Goal: Browse casually

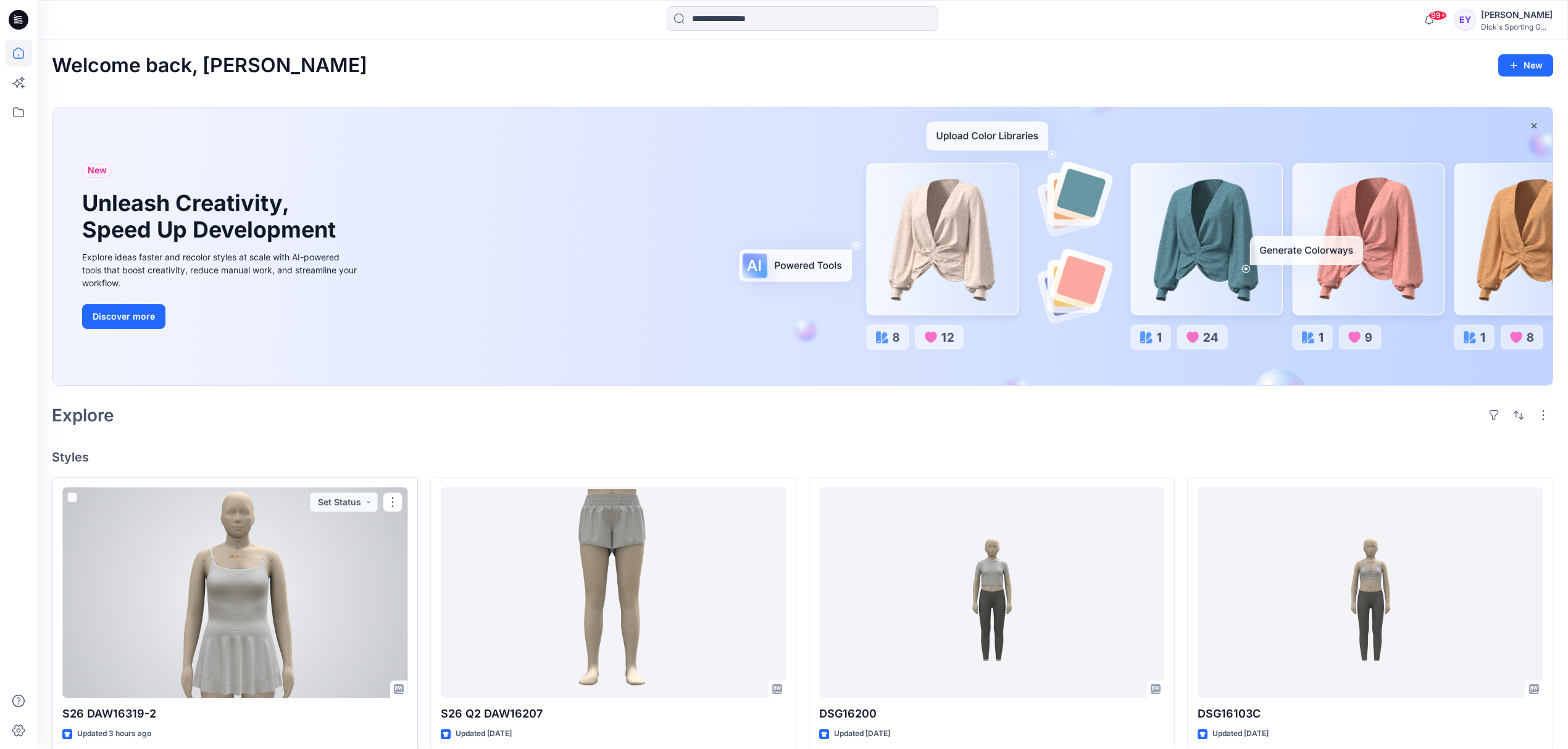
click at [237, 584] on div at bounding box center [235, 592] width 345 height 211
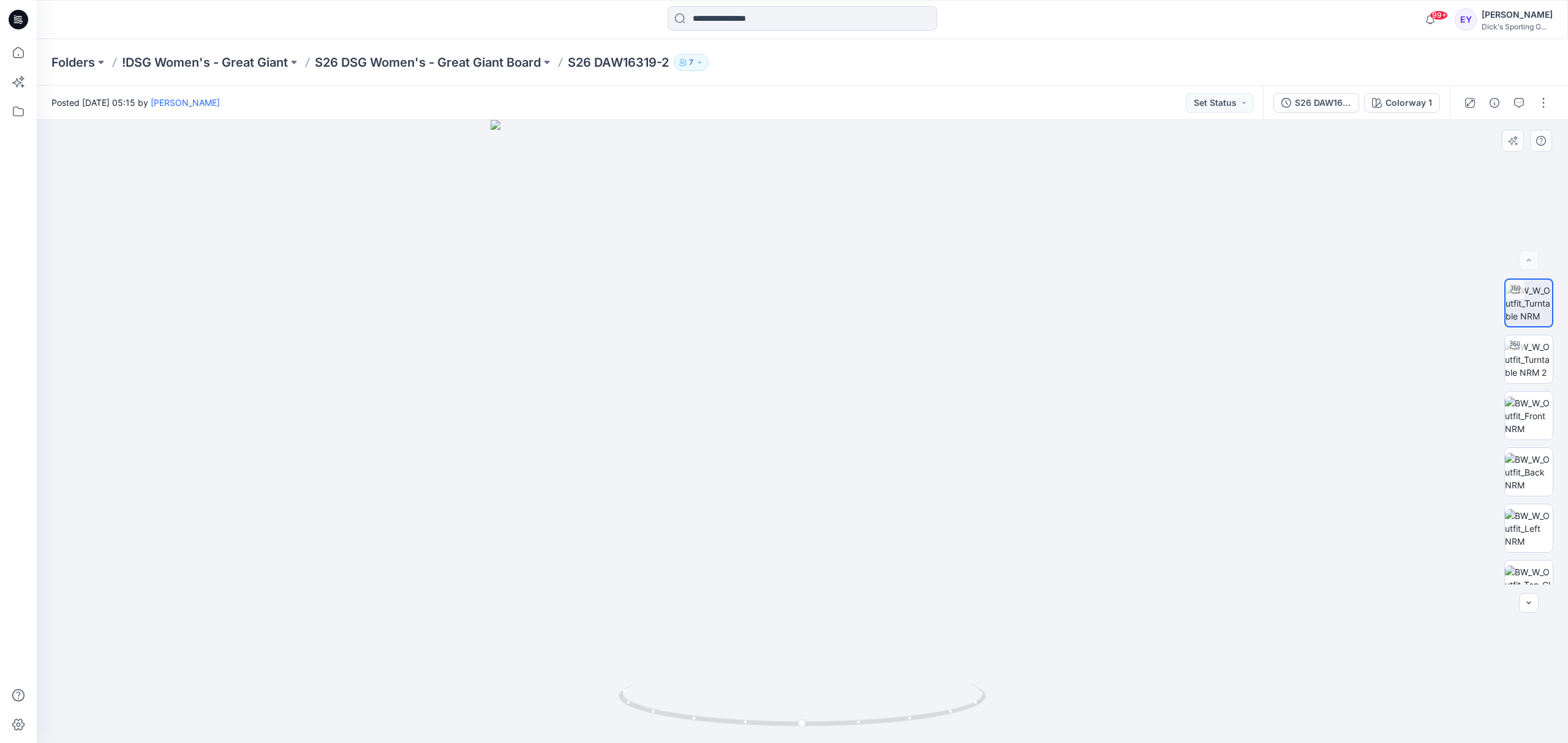
click at [814, 412] on div at bounding box center [802, 431] width 1531 height 623
drag, startPoint x: 1075, startPoint y: 274, endPoint x: 1083, endPoint y: 420, distance: 146.2
click at [1083, 420] on img at bounding box center [803, 365] width 1183 height 758
drag, startPoint x: 746, startPoint y: 726, endPoint x: 953, endPoint y: 730, distance: 207.0
click at [953, 730] on icon at bounding box center [804, 706] width 370 height 46
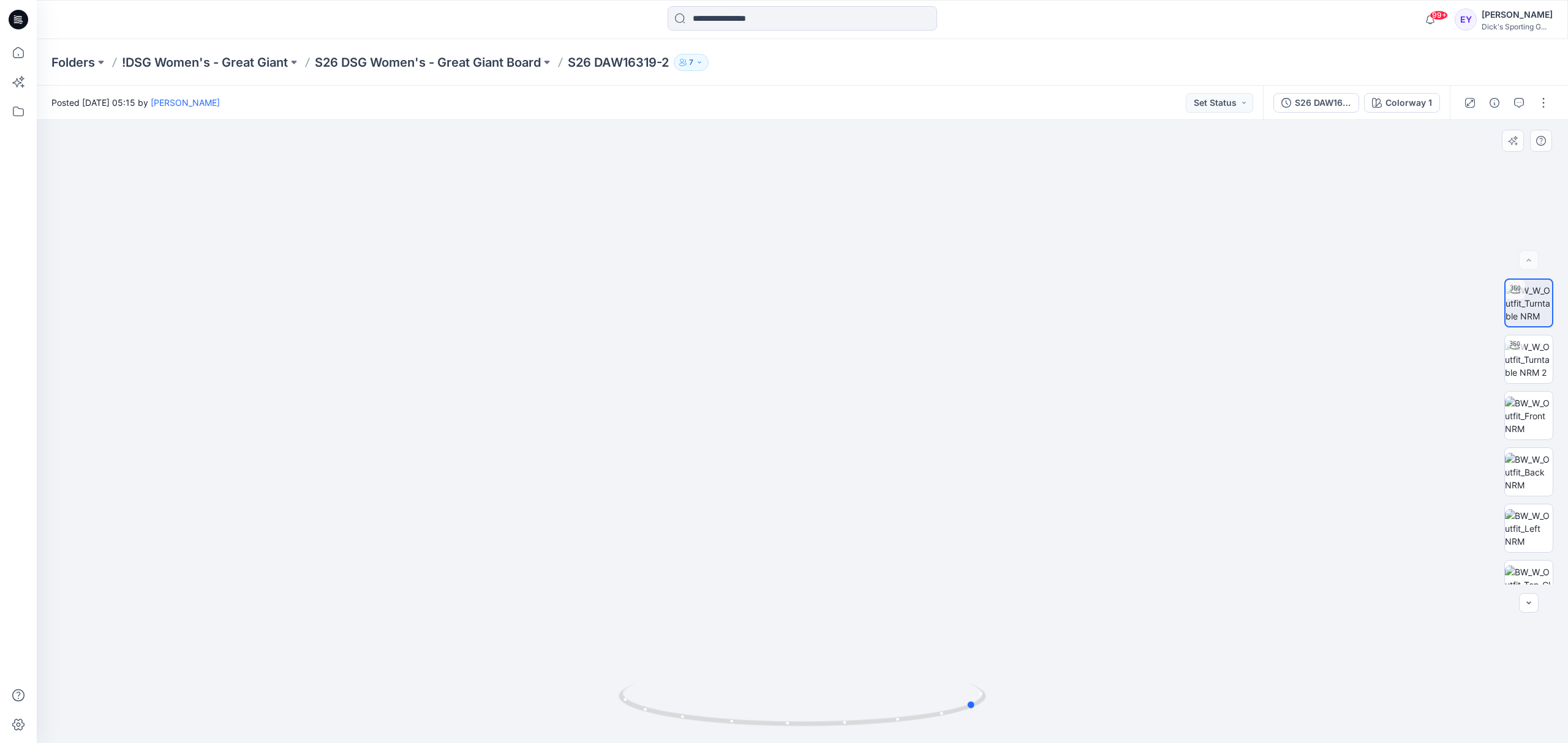
drag, startPoint x: 861, startPoint y: 732, endPoint x: 828, endPoint y: 741, distance: 34.2
click at [828, 741] on img at bounding box center [802, 713] width 367 height 59
click at [1517, 360] on img at bounding box center [1528, 359] width 48 height 38
drag, startPoint x: 844, startPoint y: 730, endPoint x: 694, endPoint y: 720, distance: 150.3
click at [694, 720] on div at bounding box center [802, 431] width 1531 height 623
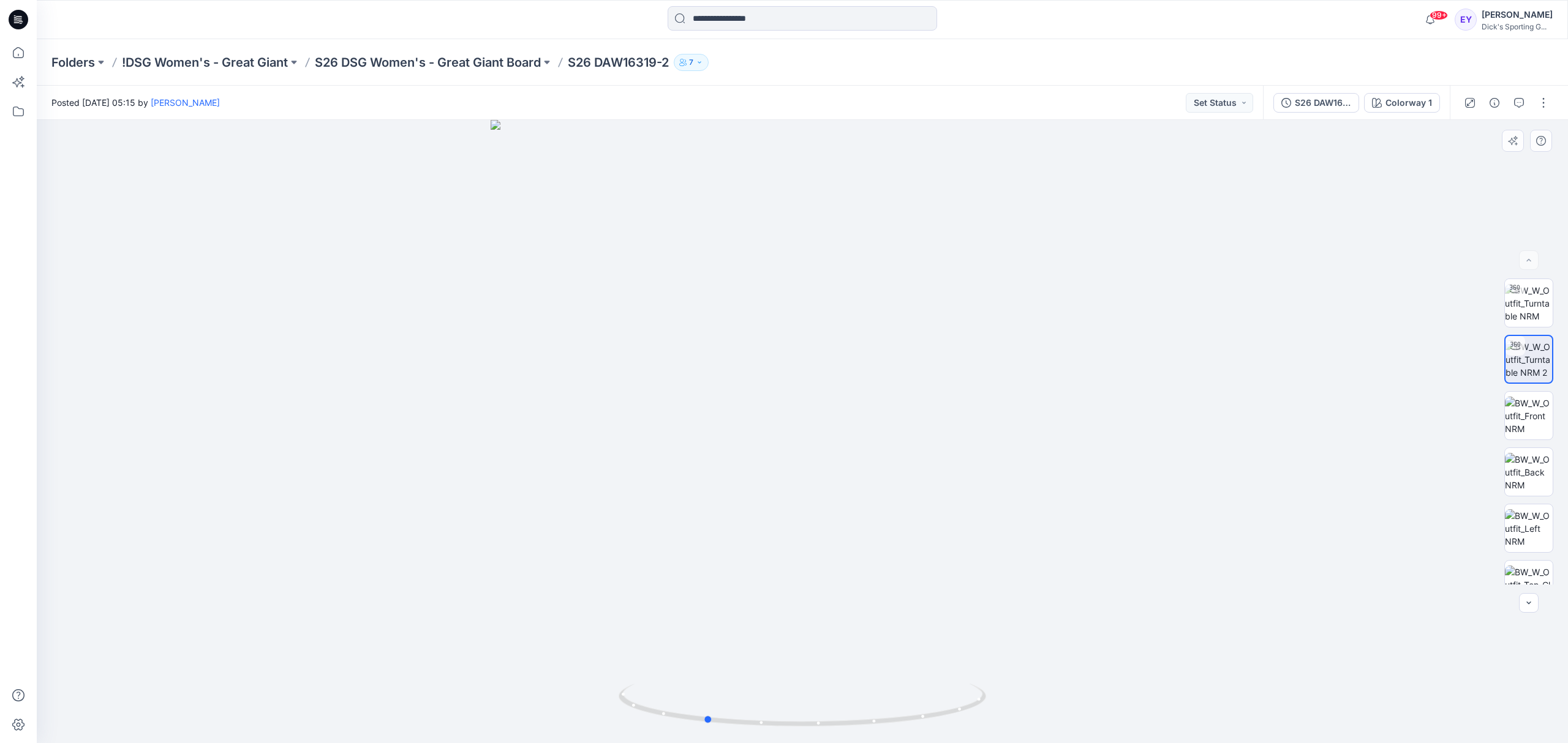
drag, startPoint x: 679, startPoint y: 723, endPoint x: 730, endPoint y: 731, distance: 51.6
click at [730, 731] on div at bounding box center [802, 431] width 1531 height 623
drag, startPoint x: 653, startPoint y: 710, endPoint x: 707, endPoint y: 718, distance: 54.6
click at [707, 718] on icon at bounding box center [804, 706] width 370 height 46
drag, startPoint x: 918, startPoint y: 723, endPoint x: 878, endPoint y: 723, distance: 40.0
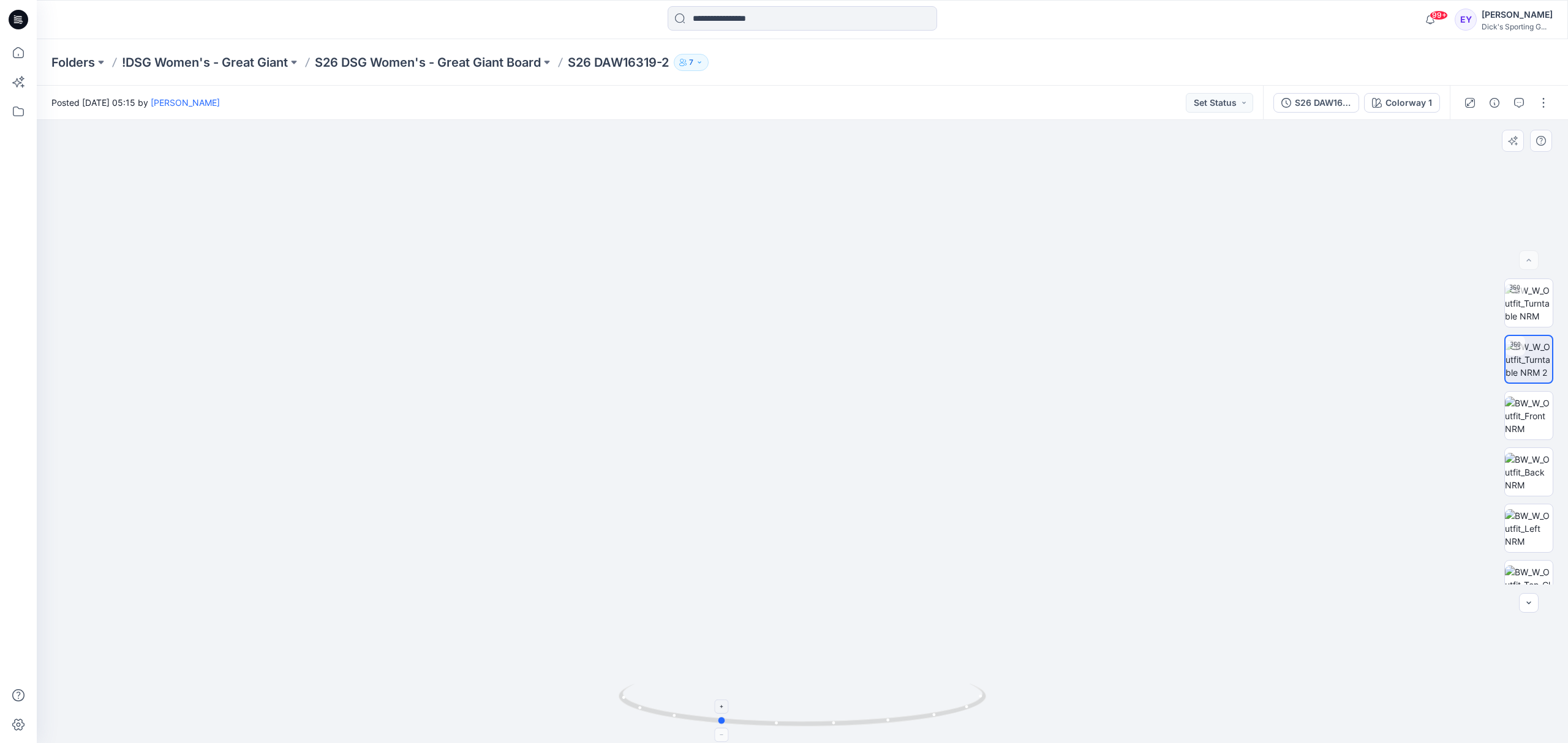
click at [878, 723] on icon at bounding box center [804, 706] width 370 height 46
drag, startPoint x: 685, startPoint y: 718, endPoint x: 770, endPoint y: 693, distance: 88.6
click at [770, 693] on icon at bounding box center [804, 706] width 370 height 46
drag, startPoint x: 706, startPoint y: 721, endPoint x: 894, endPoint y: 723, distance: 188.0
click at [894, 723] on icon at bounding box center [804, 706] width 370 height 46
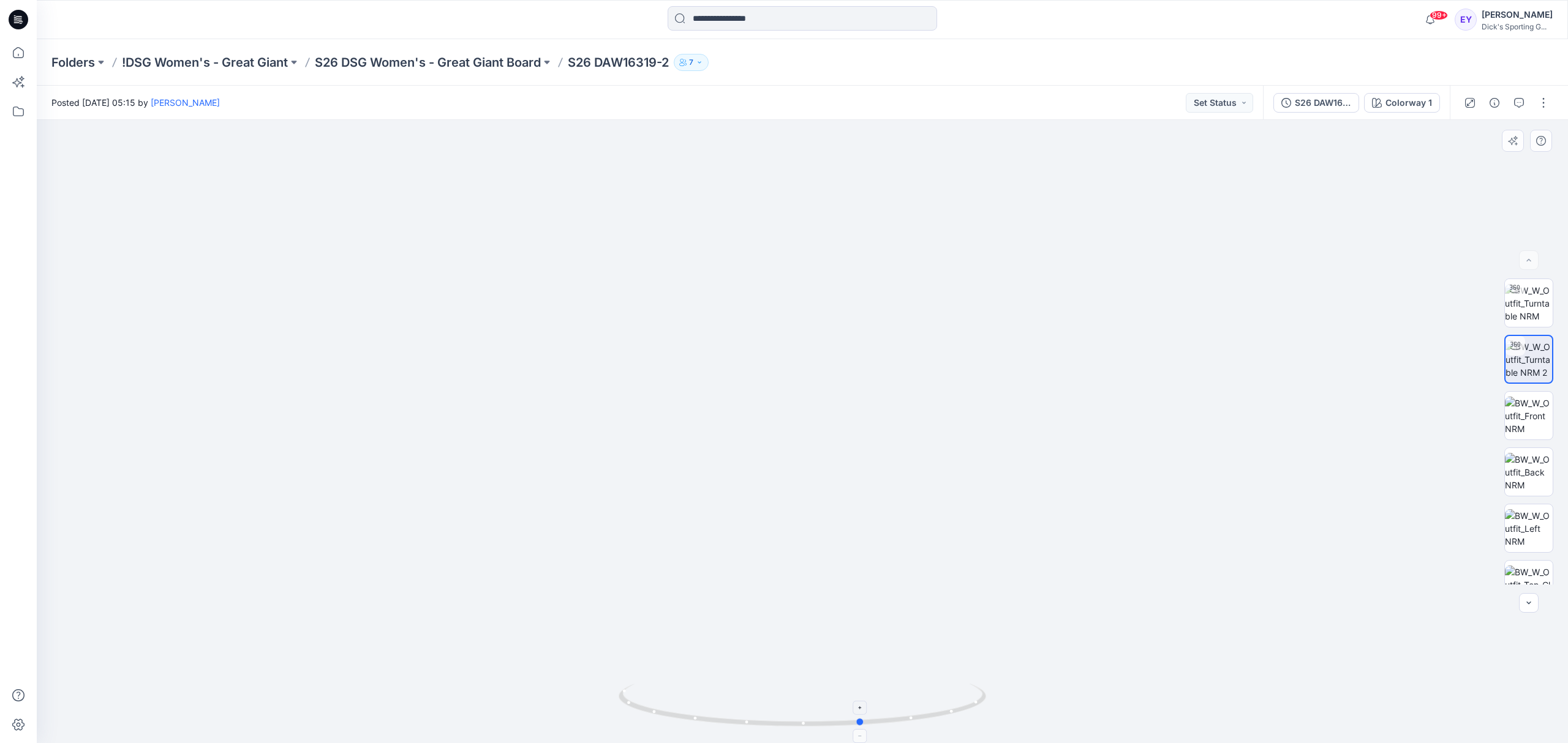
drag, startPoint x: 684, startPoint y: 719, endPoint x: 920, endPoint y: 726, distance: 236.1
click at [920, 726] on icon at bounding box center [804, 706] width 370 height 46
drag, startPoint x: 679, startPoint y: 719, endPoint x: 824, endPoint y: 728, distance: 145.3
click at [824, 728] on icon at bounding box center [804, 706] width 370 height 46
drag, startPoint x: 721, startPoint y: 720, endPoint x: 417, endPoint y: 682, distance: 306.4
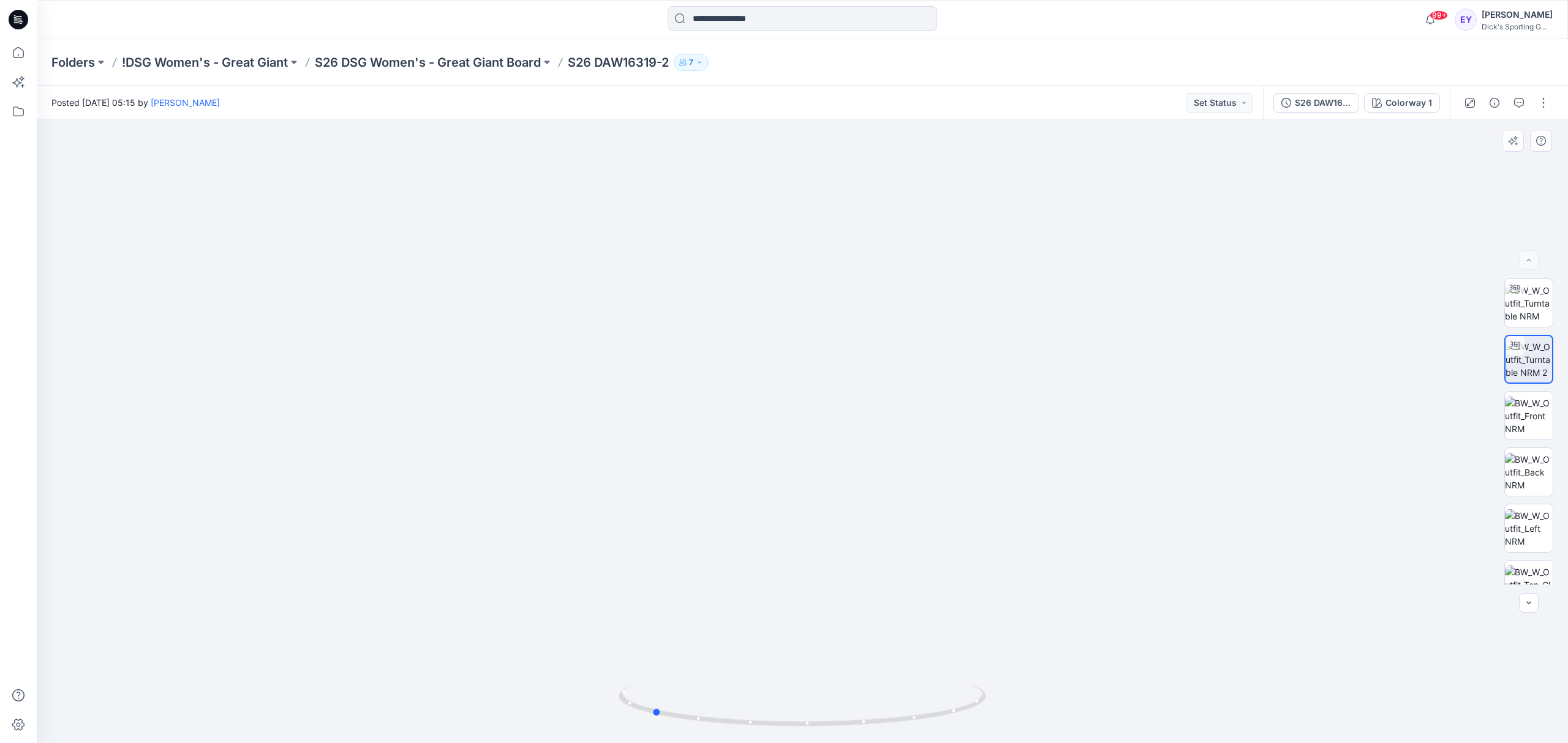
click at [714, 728] on icon at bounding box center [804, 706] width 370 height 46
drag, startPoint x: 677, startPoint y: 723, endPoint x: 826, endPoint y: 725, distance: 149.0
click at [826, 725] on icon at bounding box center [804, 706] width 370 height 46
drag, startPoint x: 815, startPoint y: 304, endPoint x: 802, endPoint y: 400, distance: 96.9
click at [802, 400] on img at bounding box center [802, 359] width 961 height 770
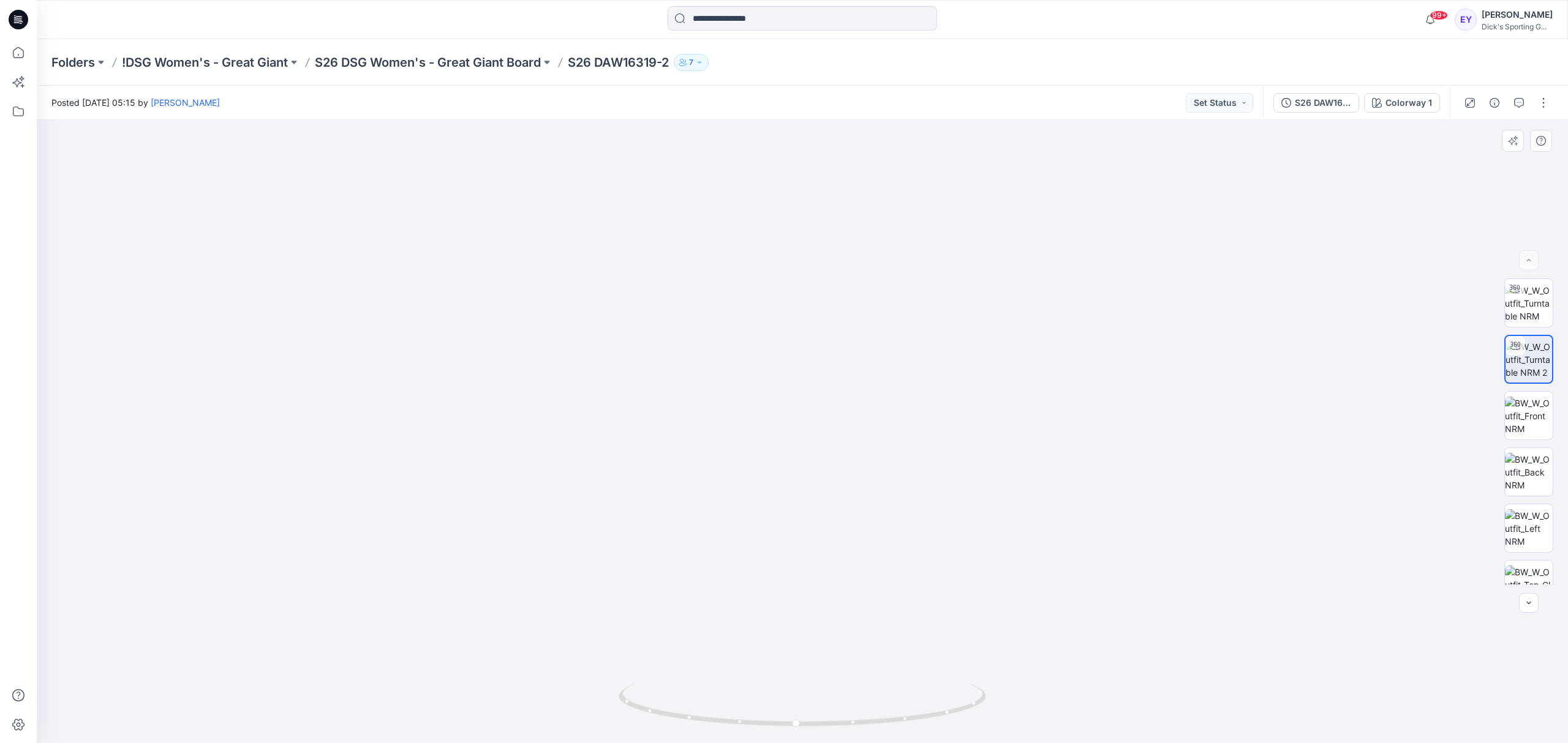
drag, startPoint x: 802, startPoint y: 400, endPoint x: 796, endPoint y: 422, distance: 22.8
click at [796, 422] on img at bounding box center [802, 392] width 1102 height 702
drag, startPoint x: 651, startPoint y: 716, endPoint x: 762, endPoint y: 721, distance: 111.1
click at [762, 721] on icon at bounding box center [804, 706] width 370 height 46
drag, startPoint x: 630, startPoint y: 708, endPoint x: 751, endPoint y: 718, distance: 121.4
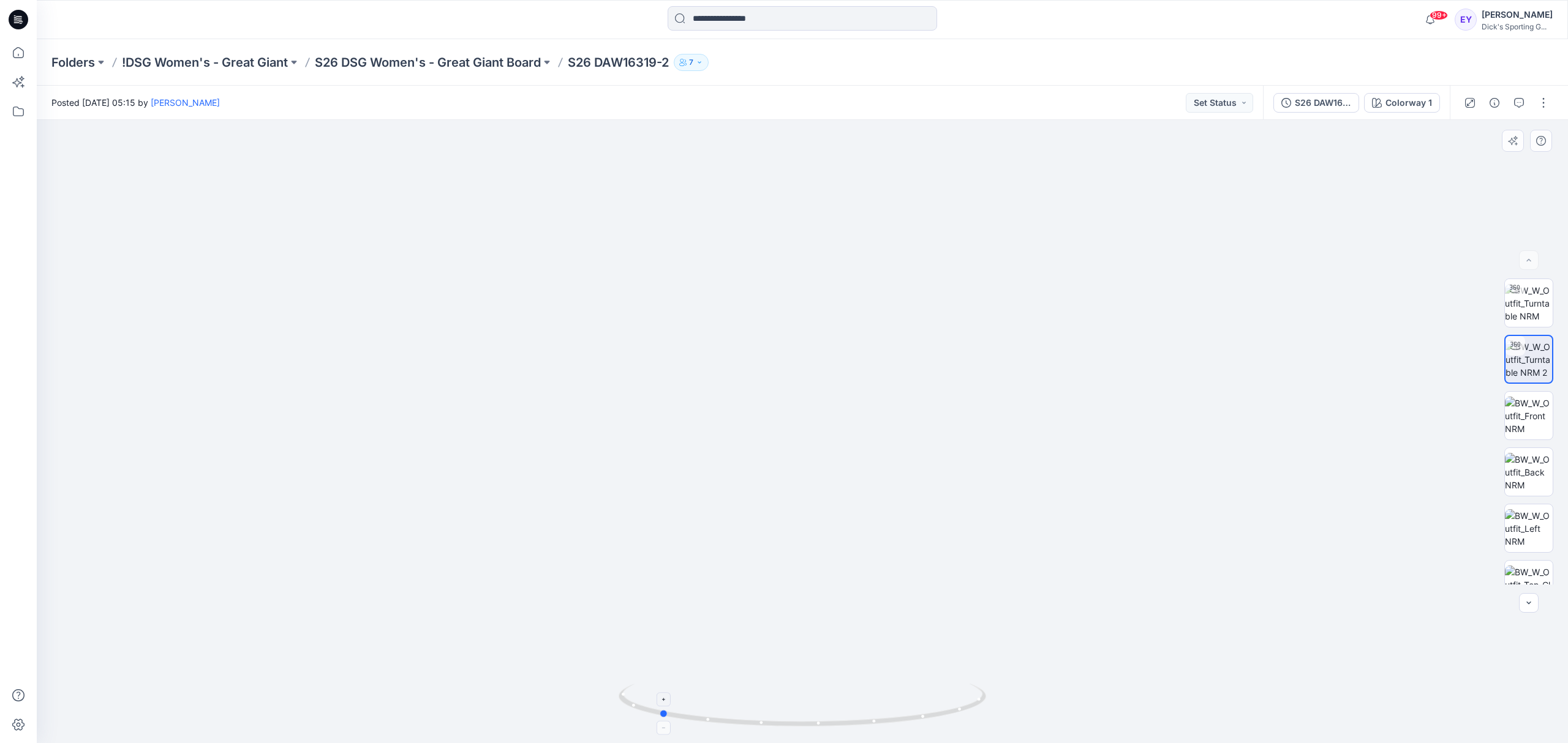
click at [751, 718] on icon at bounding box center [804, 706] width 370 height 46
drag, startPoint x: 708, startPoint y: 723, endPoint x: 799, endPoint y: 730, distance: 91.3
click at [799, 730] on icon at bounding box center [804, 706] width 370 height 46
drag, startPoint x: 699, startPoint y: 725, endPoint x: 713, endPoint y: 725, distance: 14.0
click at [713, 725] on icon at bounding box center [804, 706] width 370 height 46
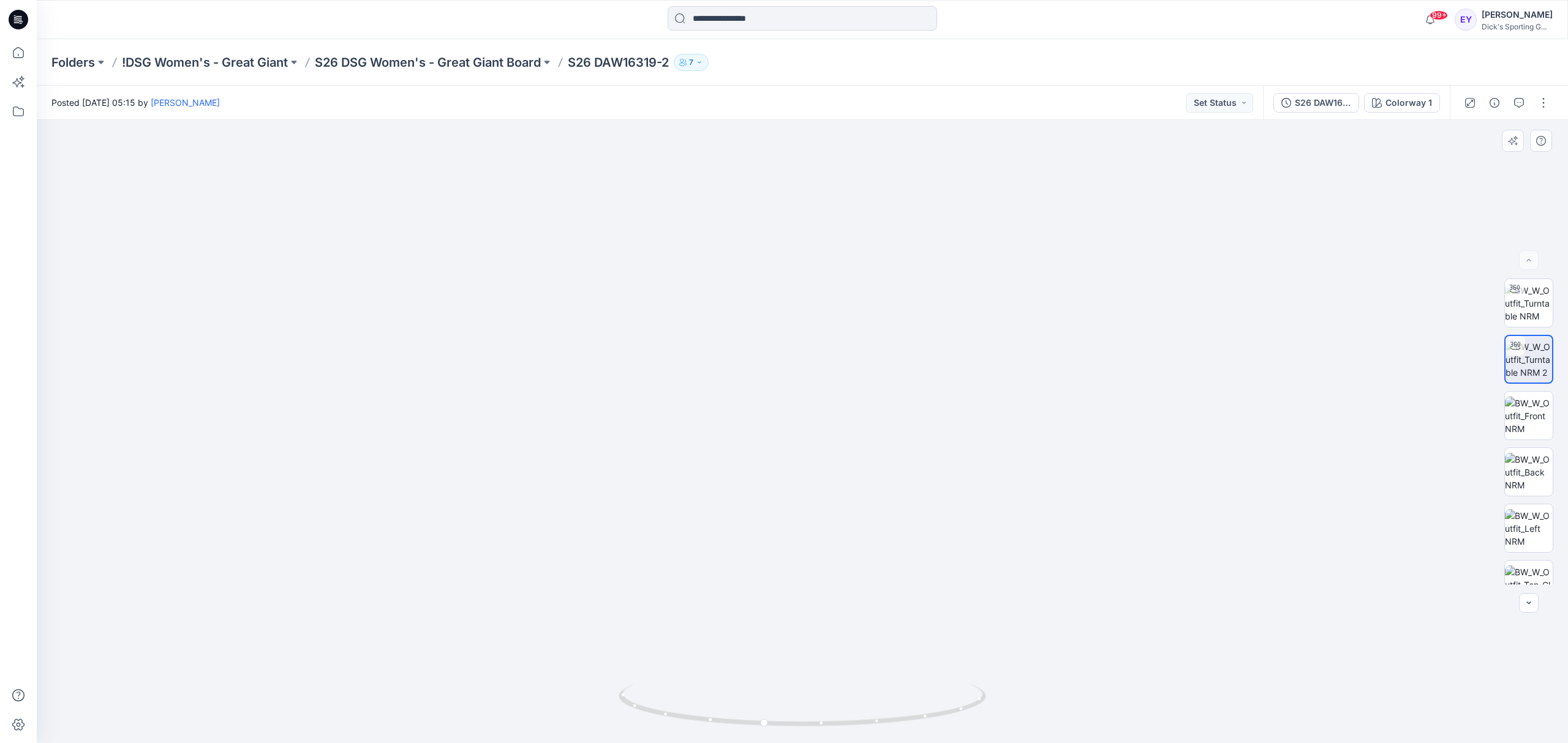
click at [1356, 635] on div at bounding box center [802, 431] width 1531 height 624
drag, startPoint x: 694, startPoint y: 720, endPoint x: 711, endPoint y: 723, distance: 17.3
click at [711, 723] on icon at bounding box center [804, 706] width 370 height 46
drag, startPoint x: 747, startPoint y: 720, endPoint x: 764, endPoint y: 723, distance: 17.3
click at [764, 723] on icon at bounding box center [804, 706] width 370 height 46
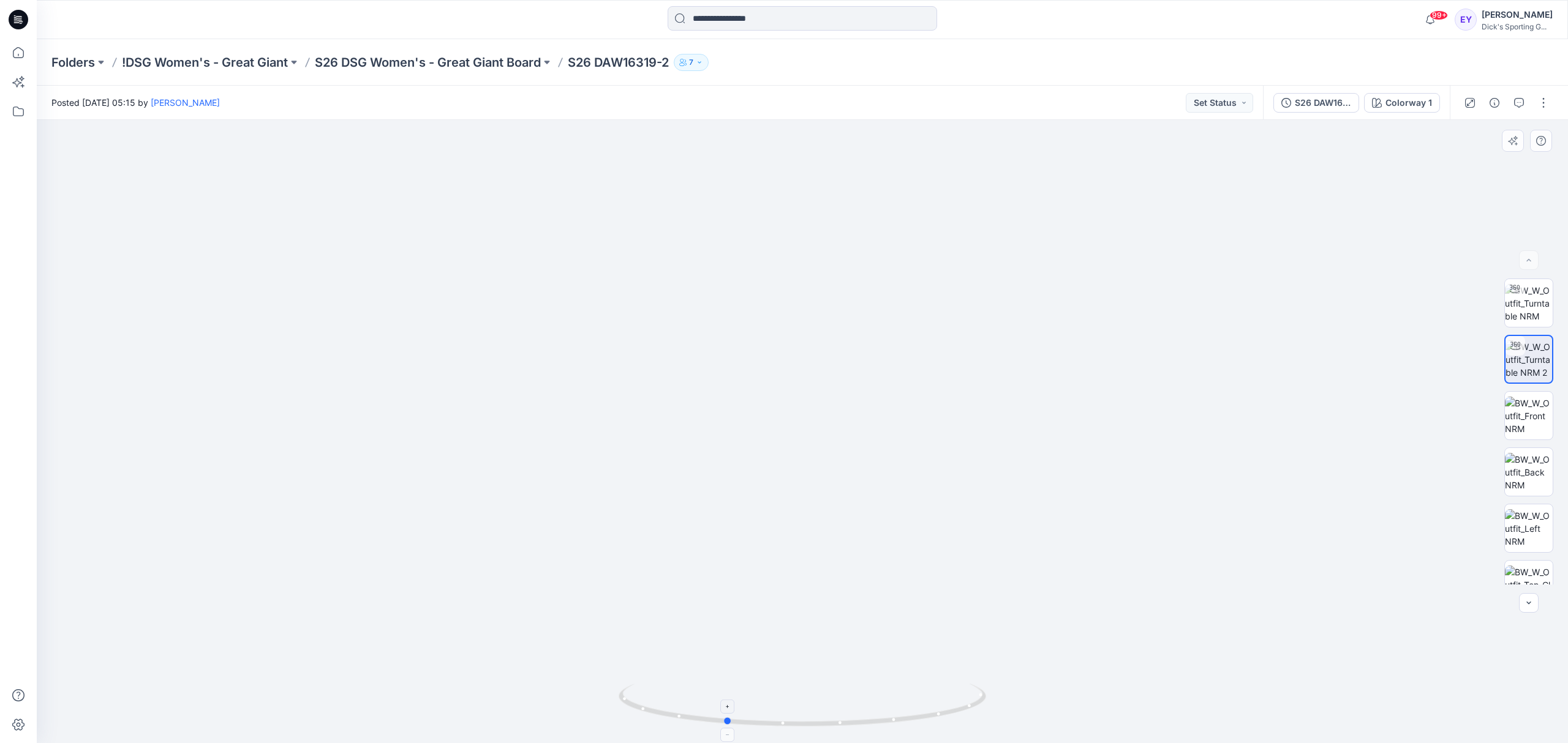
drag, startPoint x: 874, startPoint y: 723, endPoint x: 812, endPoint y: 689, distance: 70.7
click at [801, 721] on icon at bounding box center [804, 706] width 370 height 46
drag, startPoint x: 797, startPoint y: 728, endPoint x: 723, endPoint y: 725, distance: 74.1
click at [723, 728] on icon at bounding box center [804, 706] width 370 height 46
drag, startPoint x: 677, startPoint y: 723, endPoint x: 815, endPoint y: 728, distance: 138.1
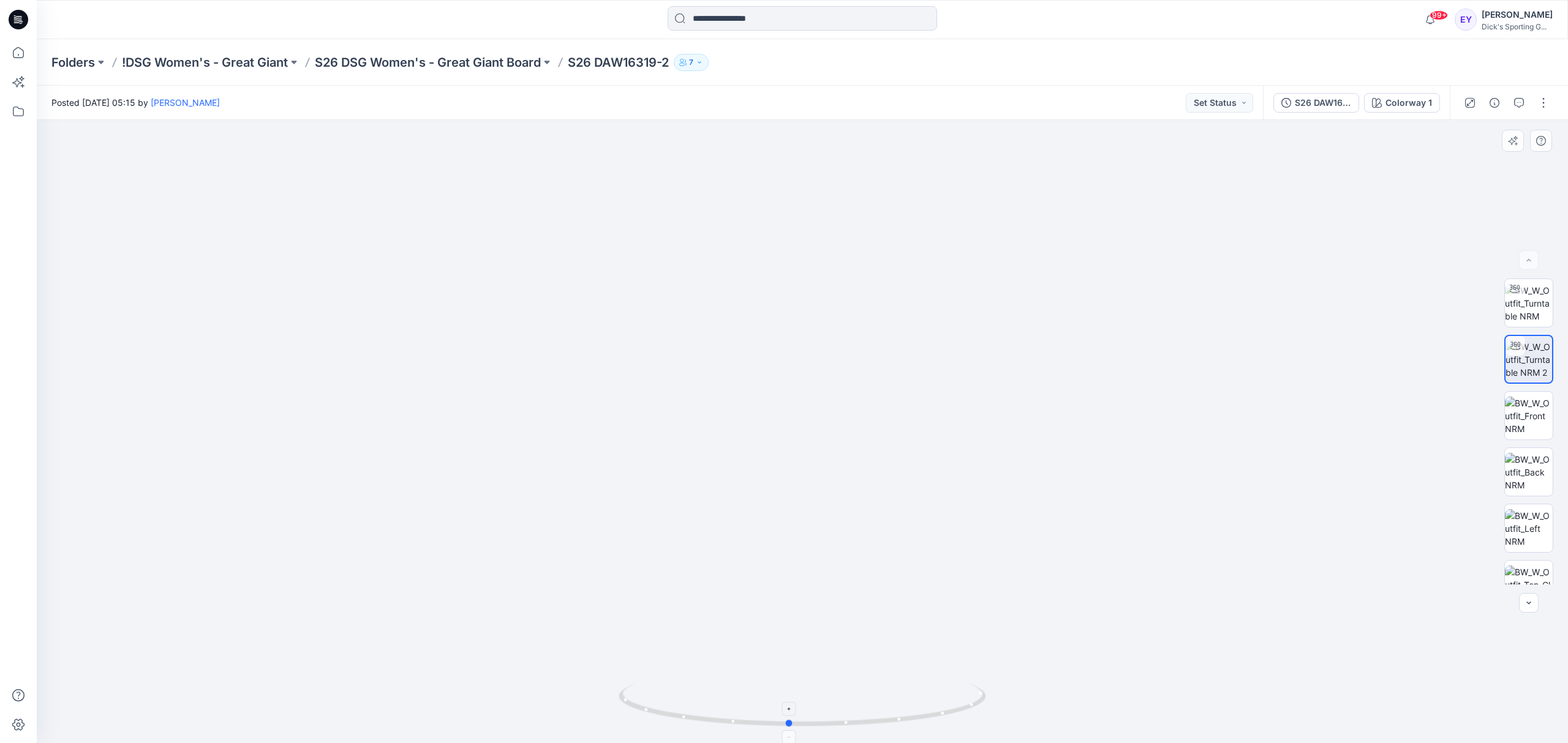
click at [815, 728] on icon at bounding box center [804, 706] width 370 height 46
drag, startPoint x: 861, startPoint y: 726, endPoint x: 820, endPoint y: 723, distance: 41.1
click at [820, 723] on icon at bounding box center [804, 706] width 370 height 46
click at [827, 728] on icon at bounding box center [804, 706] width 370 height 46
drag, startPoint x: 773, startPoint y: 730, endPoint x: 816, endPoint y: 725, distance: 43.3
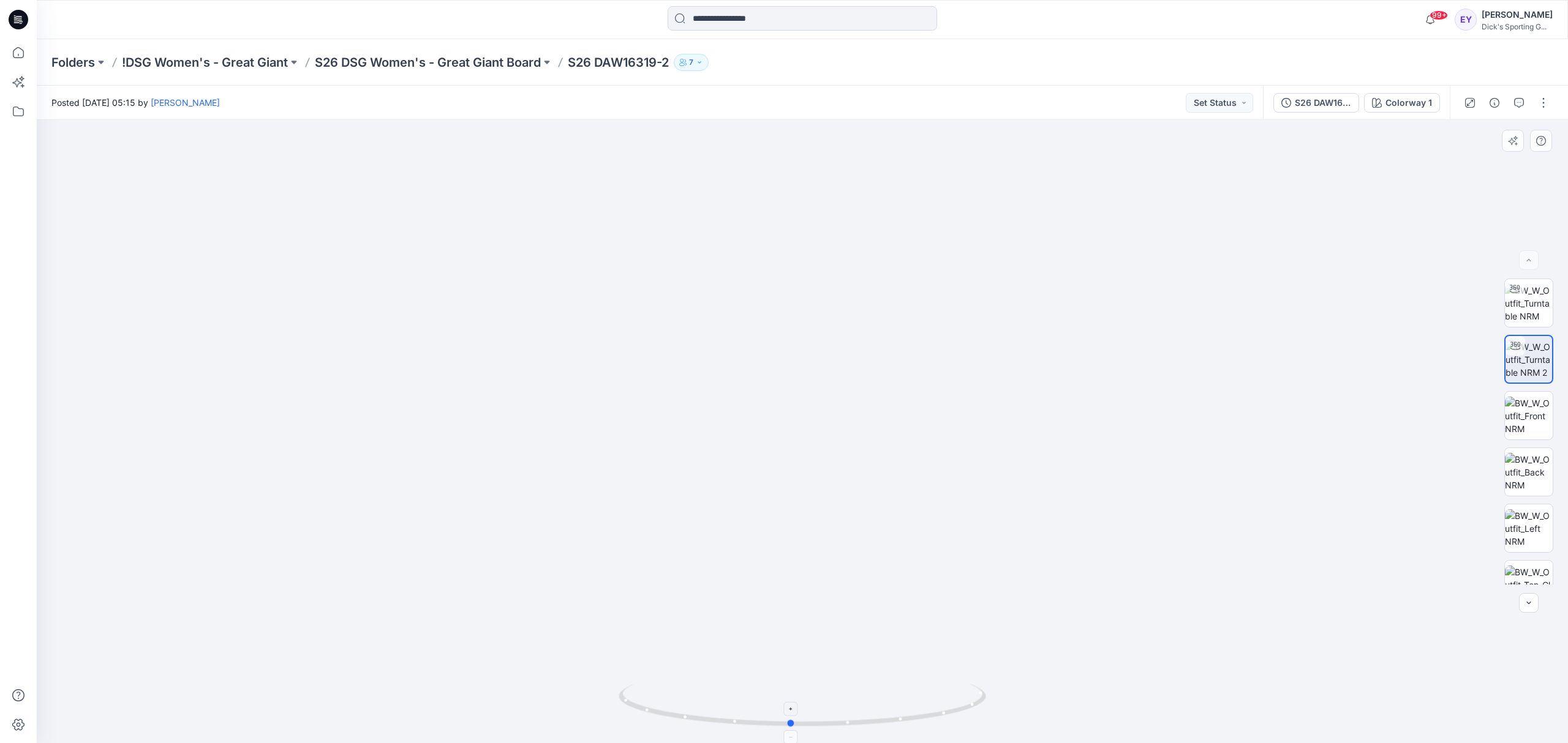
click at [816, 725] on icon at bounding box center [804, 706] width 370 height 46
drag, startPoint x: 908, startPoint y: 720, endPoint x: 763, endPoint y: 733, distance: 145.6
click at [763, 733] on div at bounding box center [802, 712] width 367 height 61
click at [1308, 617] on img at bounding box center [802, 392] width 1102 height 702
